Goal: Information Seeking & Learning: Learn about a topic

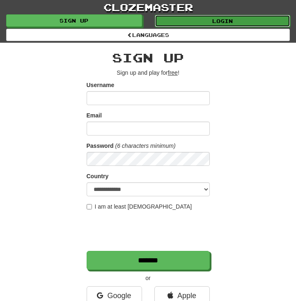
click at [202, 22] on link "Login" at bounding box center [223, 21] width 136 height 12
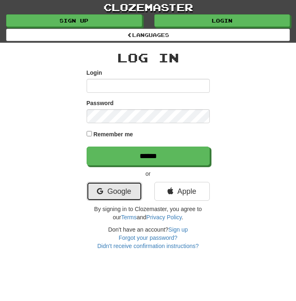
click at [108, 191] on link "Google" at bounding box center [114, 191] width 55 height 19
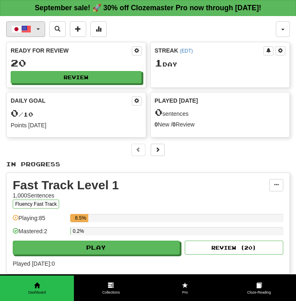
click at [37, 32] on button "日本語 / English" at bounding box center [25, 29] width 39 height 16
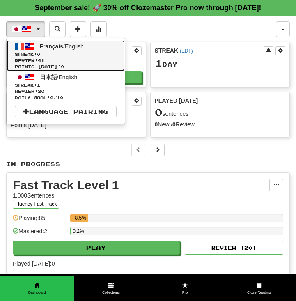
click at [40, 55] on span "0" at bounding box center [38, 54] width 3 height 5
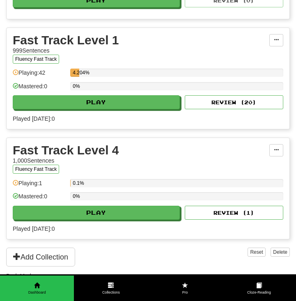
scroll to position [364, 0]
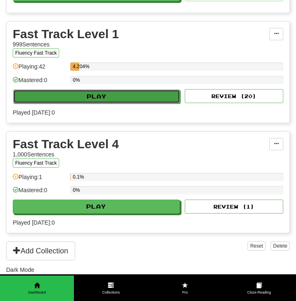
click at [83, 90] on button "Play" at bounding box center [96, 97] width 167 height 14
select select "**"
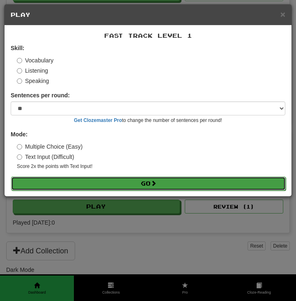
click at [92, 186] on button "Go" at bounding box center [148, 184] width 275 height 14
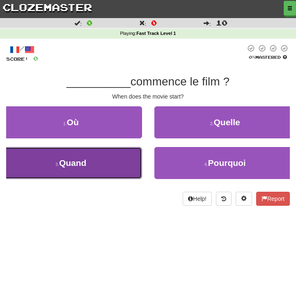
click at [82, 164] on span "Quand" at bounding box center [73, 162] width 28 height 9
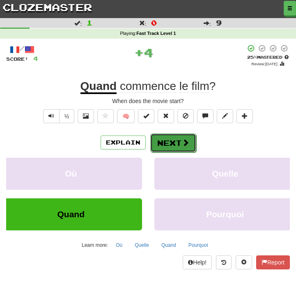
click at [179, 140] on button "Next" at bounding box center [173, 143] width 46 height 19
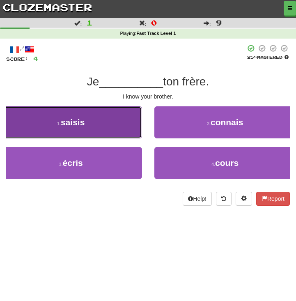
click at [79, 122] on span "saisis" at bounding box center [73, 122] width 24 height 9
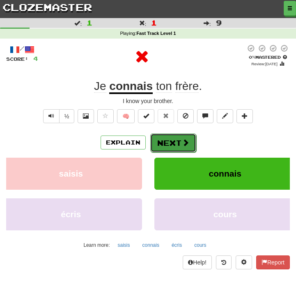
click at [168, 146] on button "Next" at bounding box center [173, 143] width 46 height 19
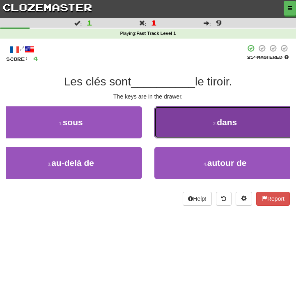
click at [211, 108] on button "2 . dans" at bounding box center [225, 122] width 142 height 32
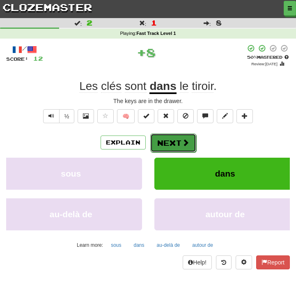
click at [180, 146] on button "Next" at bounding box center [173, 143] width 46 height 19
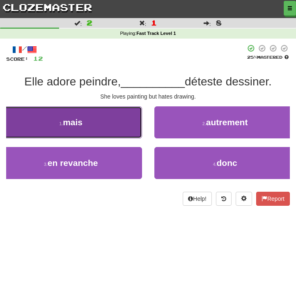
click at [85, 137] on button "1 . mais" at bounding box center [71, 122] width 142 height 32
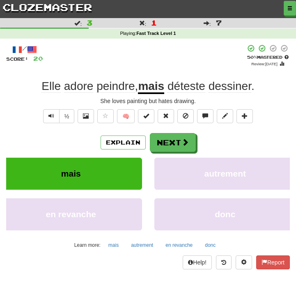
click at [172, 155] on div "Explain Next mais autrement en revanche donc Learn more: mais autrement en reva…" at bounding box center [148, 192] width 284 height 118
click at [173, 146] on button "Next" at bounding box center [173, 143] width 46 height 19
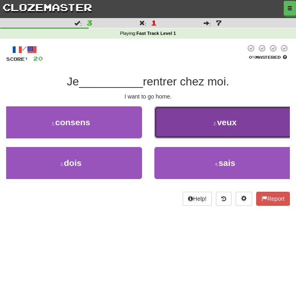
click at [219, 118] on span "veux" at bounding box center [227, 122] width 20 height 9
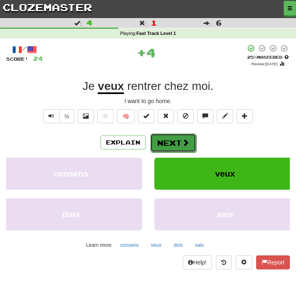
click at [170, 144] on button "Next" at bounding box center [173, 143] width 46 height 19
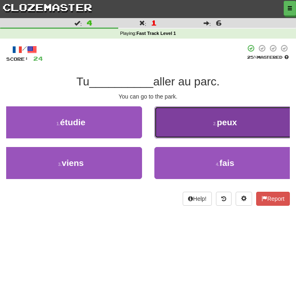
click at [184, 135] on button "2 . peux" at bounding box center [225, 122] width 142 height 32
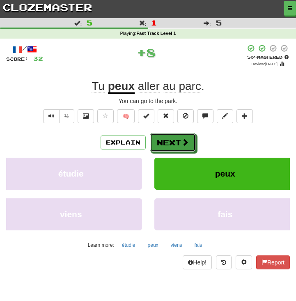
click at [184, 135] on button "Next" at bounding box center [173, 142] width 46 height 19
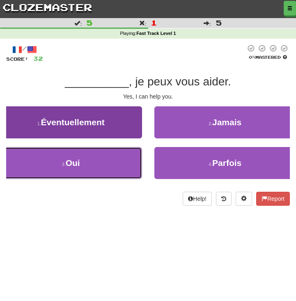
click at [91, 165] on button "3 . Oui" at bounding box center [71, 163] width 142 height 32
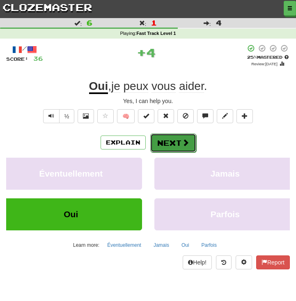
click at [177, 146] on button "Next" at bounding box center [173, 143] width 46 height 19
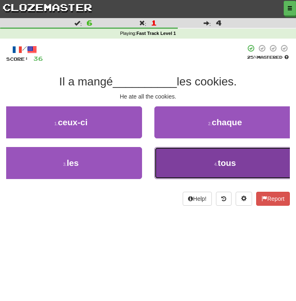
click at [189, 163] on button "4 . tous" at bounding box center [225, 163] width 142 height 32
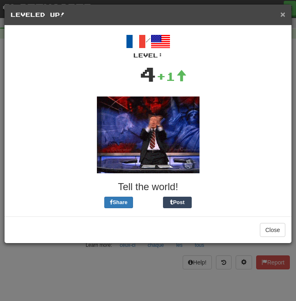
click at [281, 12] on span "×" at bounding box center [283, 13] width 5 height 9
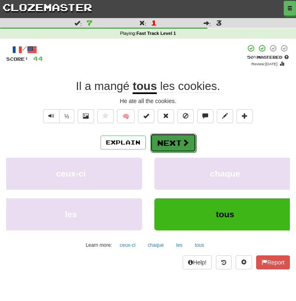
click at [178, 137] on button "Next" at bounding box center [173, 143] width 46 height 19
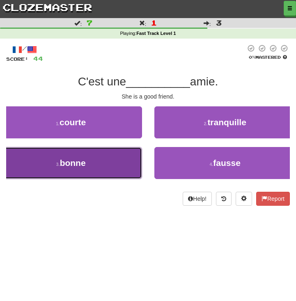
click at [98, 148] on button "3 . bonne" at bounding box center [71, 163] width 142 height 32
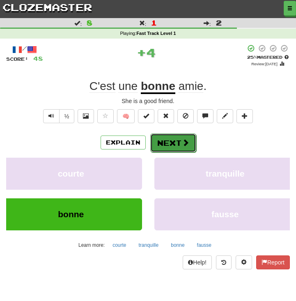
click at [159, 147] on button "Next" at bounding box center [173, 143] width 46 height 19
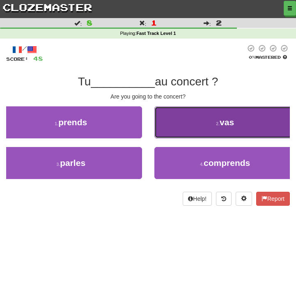
click at [212, 131] on button "2 . vas" at bounding box center [225, 122] width 142 height 32
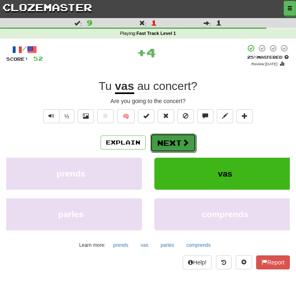
click at [169, 146] on button "Next" at bounding box center [173, 143] width 46 height 19
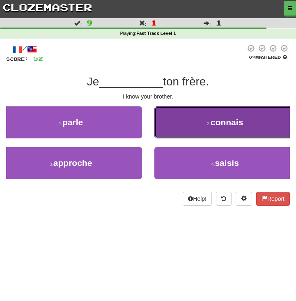
click at [196, 126] on button "2 . connais" at bounding box center [225, 122] width 142 height 32
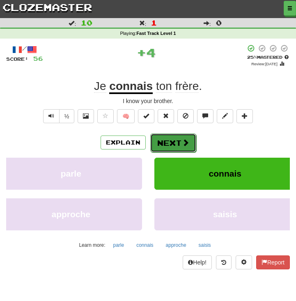
click at [182, 145] on span at bounding box center [185, 142] width 7 height 7
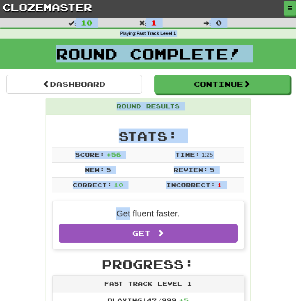
drag, startPoint x: 34, startPoint y: -54, endPoint x: 35, endPoint y: -58, distance: 4.7
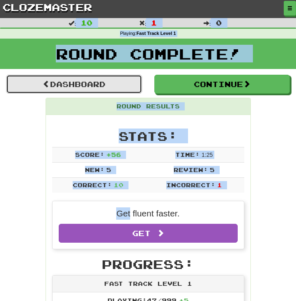
click at [99, 84] on link "Dashboard" at bounding box center [74, 84] width 136 height 19
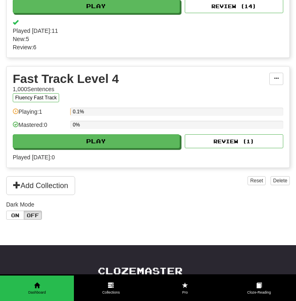
scroll to position [453, 0]
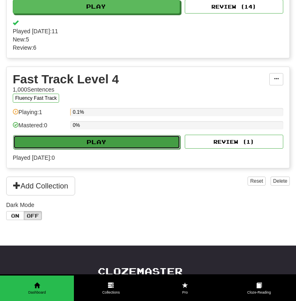
click at [69, 147] on button "Play" at bounding box center [96, 142] width 167 height 14
select select "**"
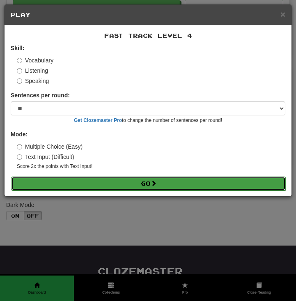
click at [107, 180] on button "Go" at bounding box center [148, 184] width 275 height 14
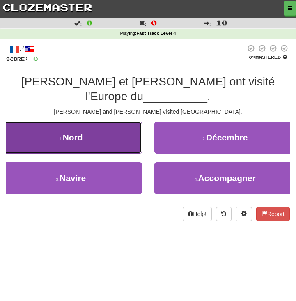
click at [93, 130] on button "1 . Nord" at bounding box center [71, 138] width 142 height 32
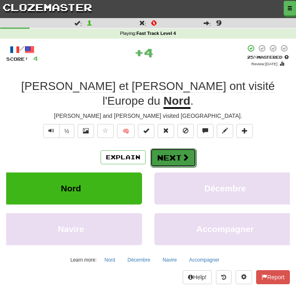
click at [166, 148] on button "Next" at bounding box center [173, 157] width 46 height 19
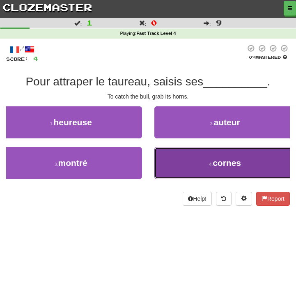
click at [175, 170] on button "4 . cornes" at bounding box center [225, 163] width 142 height 32
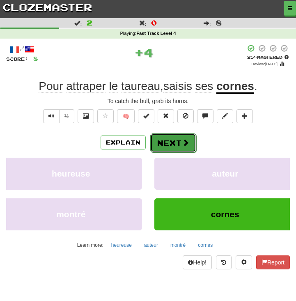
click at [175, 145] on button "Next" at bounding box center [173, 143] width 46 height 19
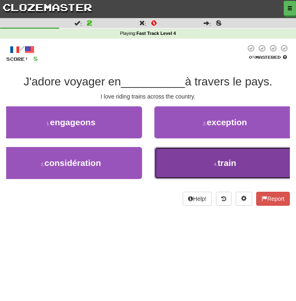
click at [185, 159] on button "4 . train" at bounding box center [225, 163] width 142 height 32
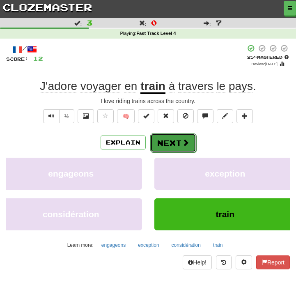
click at [186, 138] on button "Next" at bounding box center [173, 143] width 46 height 19
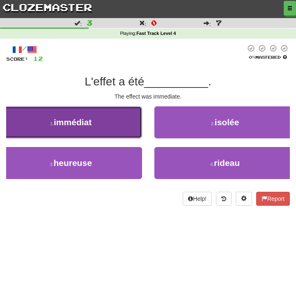
click at [101, 127] on button "1 . immédiat" at bounding box center [71, 122] width 142 height 32
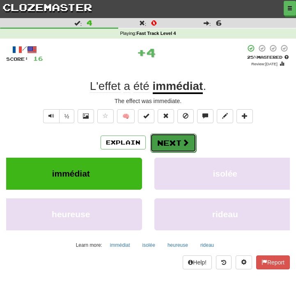
click at [170, 138] on button "Next" at bounding box center [173, 143] width 46 height 19
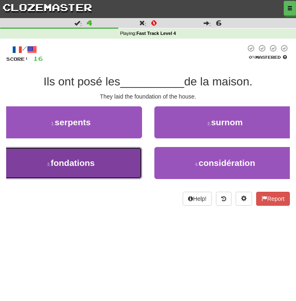
click at [120, 154] on button "3 . fondations" at bounding box center [71, 163] width 142 height 32
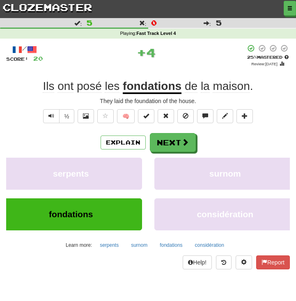
click at [169, 131] on div "/ Score: 20 + 4 25 % Mastered Review: [DATE] Ils ont posé les fondations de la …" at bounding box center [148, 156] width 284 height 225
click at [170, 142] on button "Next" at bounding box center [173, 143] width 46 height 19
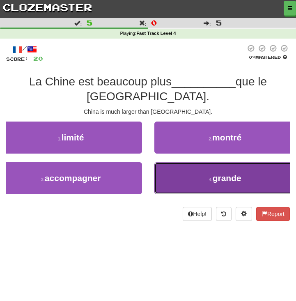
click at [191, 162] on button "4 . grande" at bounding box center [225, 178] width 142 height 32
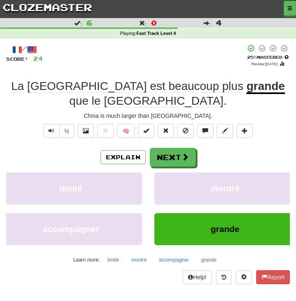
click at [184, 154] on div "Explain Next limité montré accompagner grande Learn more: limité montré accompa…" at bounding box center [148, 207] width 284 height 118
click at [176, 148] on button "Next" at bounding box center [173, 157] width 46 height 19
